Goal: Find specific page/section: Find specific page/section

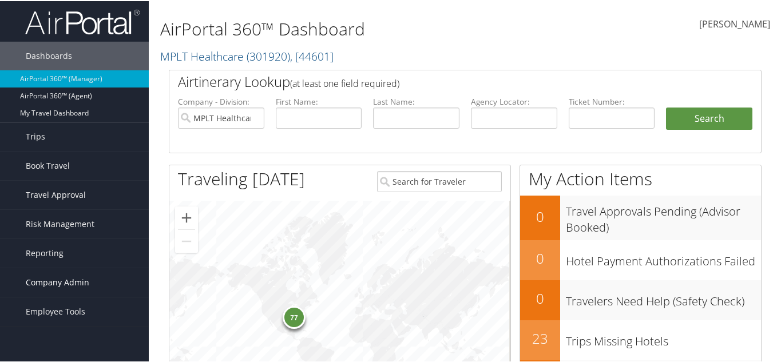
click at [32, 279] on span "Company Admin" at bounding box center [58, 281] width 64 height 29
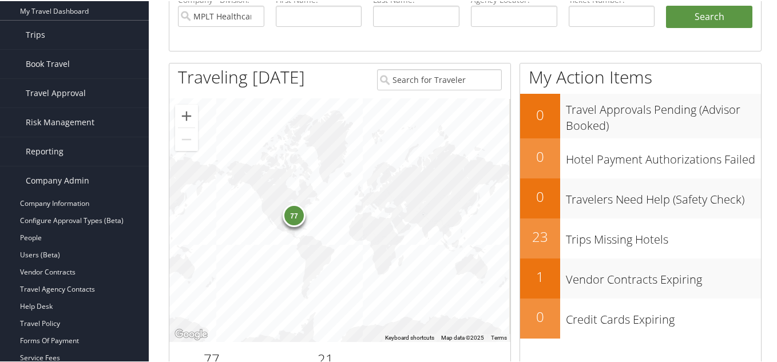
scroll to position [229, 0]
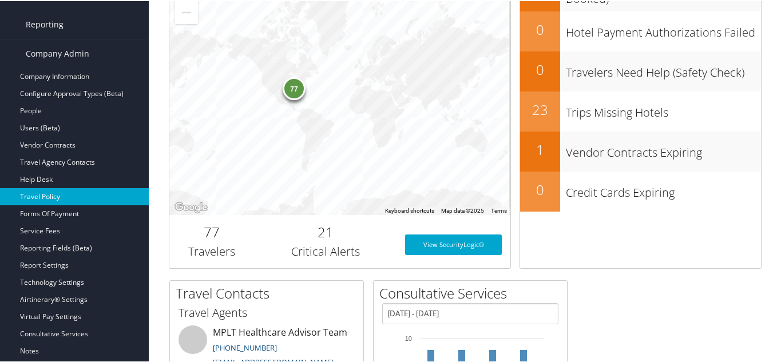
click at [51, 197] on link "Travel Policy" at bounding box center [74, 195] width 149 height 17
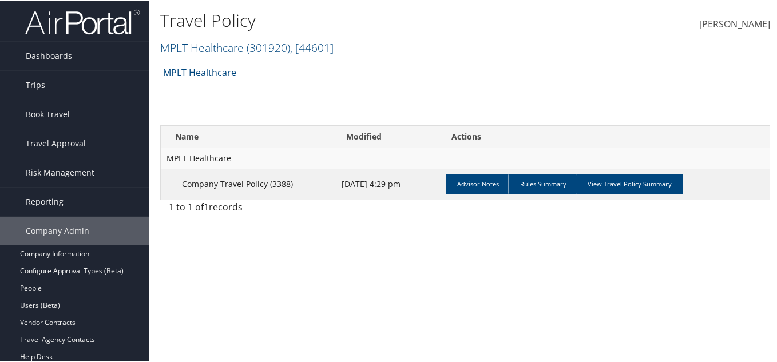
click at [283, 60] on div "Travel Policy MPLT Healthcare ( 301920 ) , [ 44601 ] MPLT Healthcare Christophe…" at bounding box center [363, 33] width 407 height 54
click at [290, 50] on span "( 301920 )" at bounding box center [268, 46] width 43 height 15
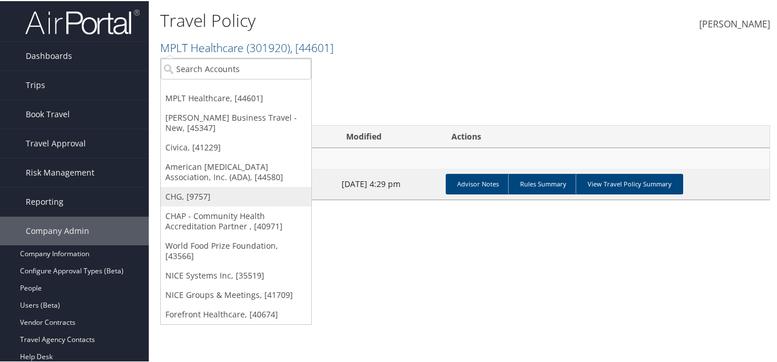
click at [192, 196] on link "CHG, [9757]" at bounding box center [236, 195] width 150 height 19
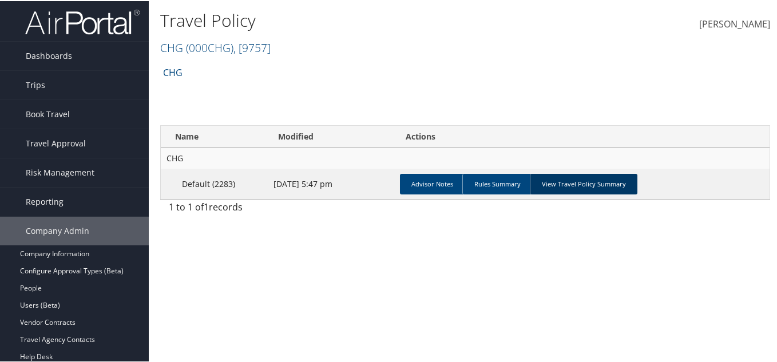
click at [593, 187] on link "View Travel Policy Summary" at bounding box center [584, 183] width 108 height 21
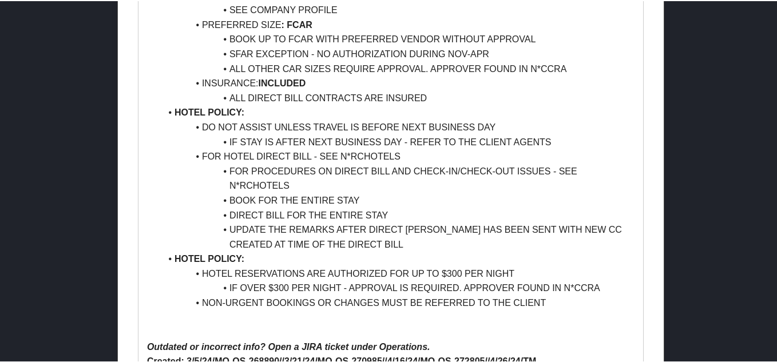
scroll to position [1068, 0]
